Goal: Find contact information: Obtain details needed to contact an individual or organization

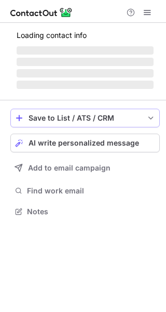
scroll to position [217, 166]
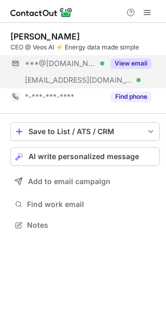
click at [123, 63] on button "View email" at bounding box center [131, 63] width 41 height 10
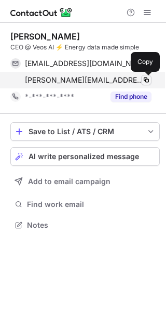
click at [145, 80] on span at bounding box center [146, 80] width 8 height 8
